Goal: Task Accomplishment & Management: Use online tool/utility

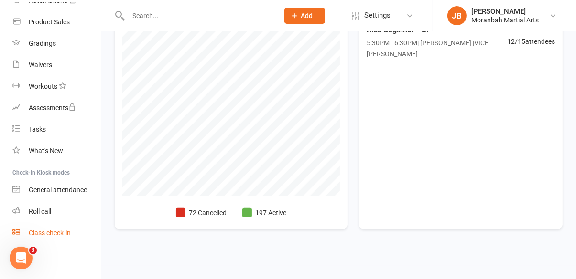
click at [55, 237] on link "Class check-in" at bounding box center [56, 233] width 88 height 21
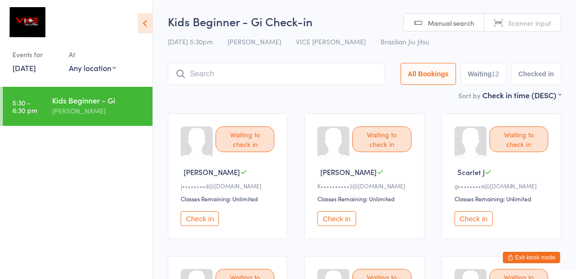
click at [208, 221] on button "Check in" at bounding box center [200, 219] width 38 height 15
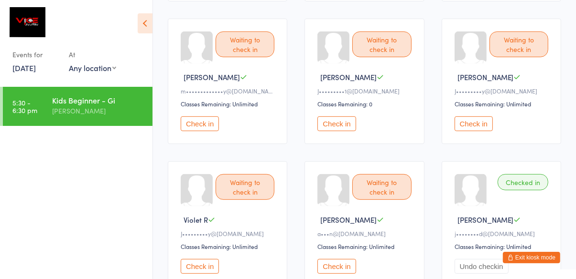
scroll to position [380, 0]
click at [205, 130] on button "Check in" at bounding box center [200, 125] width 38 height 15
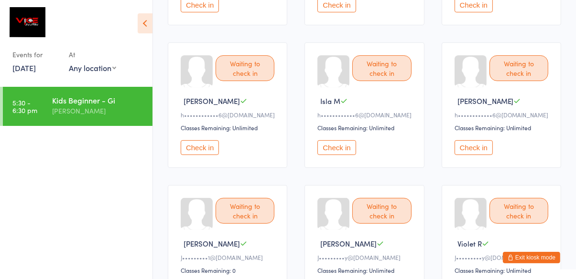
scroll to position [212, 0]
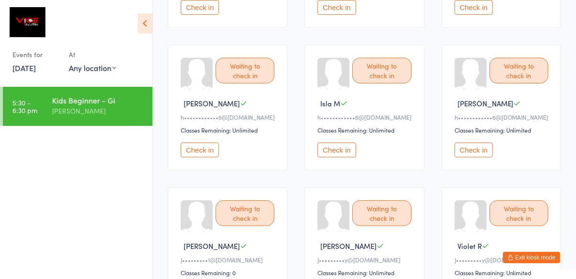
click at [211, 152] on button "Check in" at bounding box center [200, 150] width 38 height 15
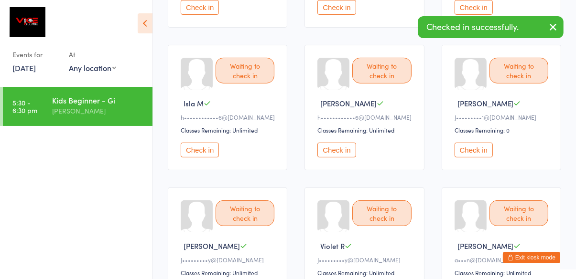
click at [339, 154] on button "Check in" at bounding box center [336, 150] width 38 height 15
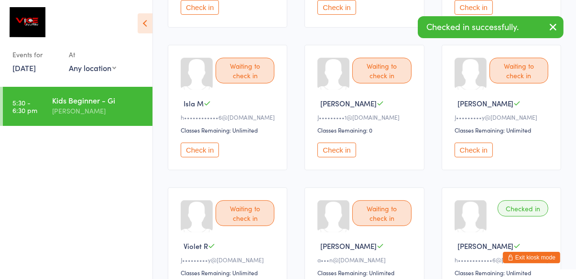
click at [207, 155] on button "Check in" at bounding box center [200, 150] width 38 height 15
